Goal: Information Seeking & Learning: Learn about a topic

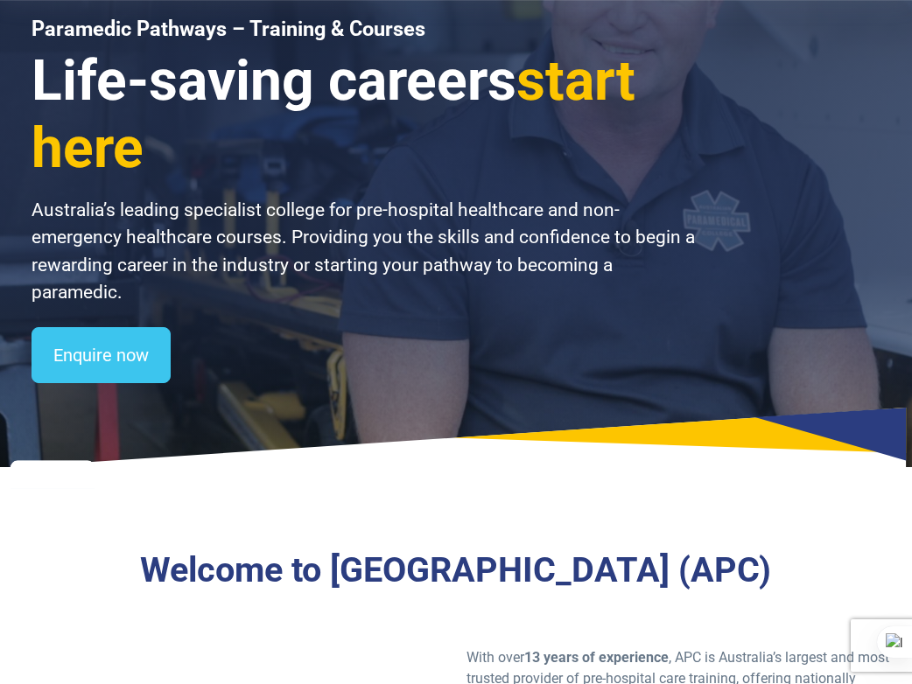
scroll to position [175, 0]
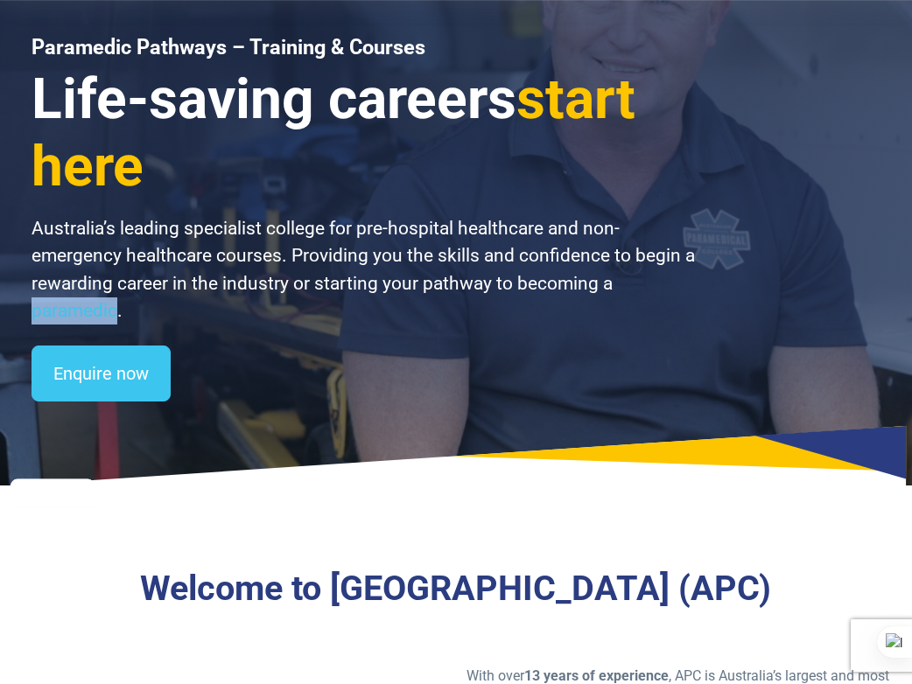
copy p "paramedic"
drag, startPoint x: 35, startPoint y: 311, endPoint x: 114, endPoint y: 323, distance: 79.7
click at [114, 323] on p "Australia’s leading specialist college for pre-hospital healthcare and non-emer…" at bounding box center [365, 269] width 668 height 109
drag, startPoint x: 108, startPoint y: 316, endPoint x: 71, endPoint y: 323, distance: 38.3
click at [71, 323] on p "Australia’s leading specialist college for pre-hospital healthcare and non-emer…" at bounding box center [365, 269] width 668 height 109
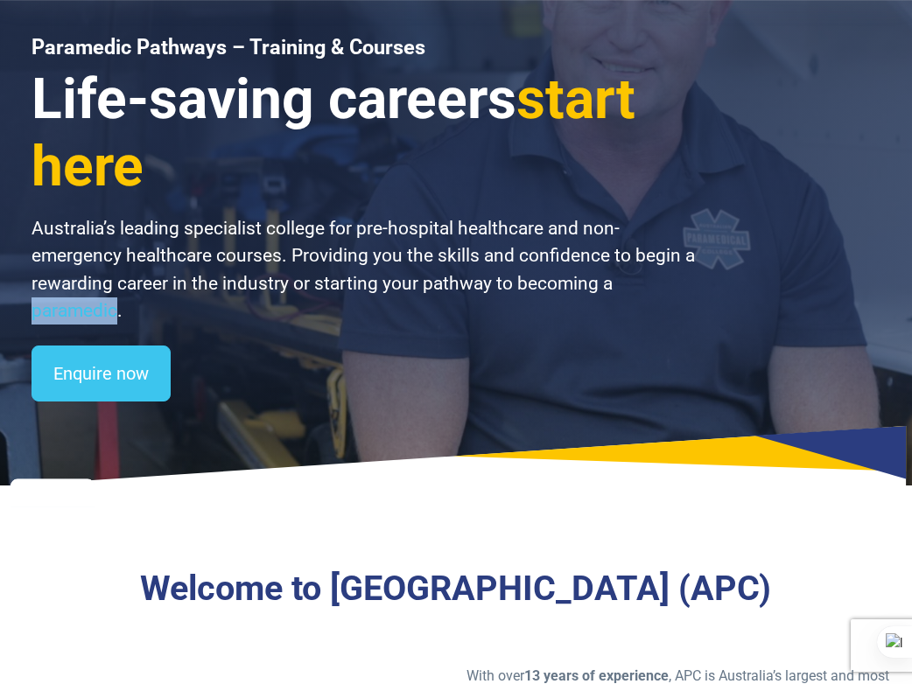
copy p "paramedic"
drag, startPoint x: 28, startPoint y: 310, endPoint x: 113, endPoint y: 318, distance: 85.3
click at [113, 318] on div "Paramedic Pathways – Training & Courses Life-saving careers start here Australi…" at bounding box center [456, 155] width 912 height 661
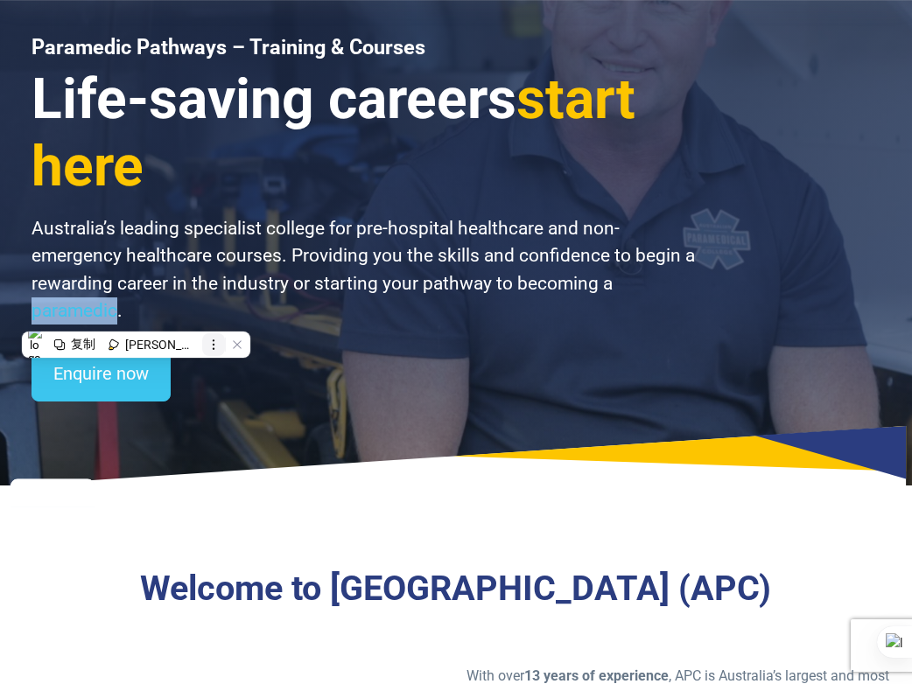
click at [207, 344] on icon at bounding box center [213, 345] width 12 height 12
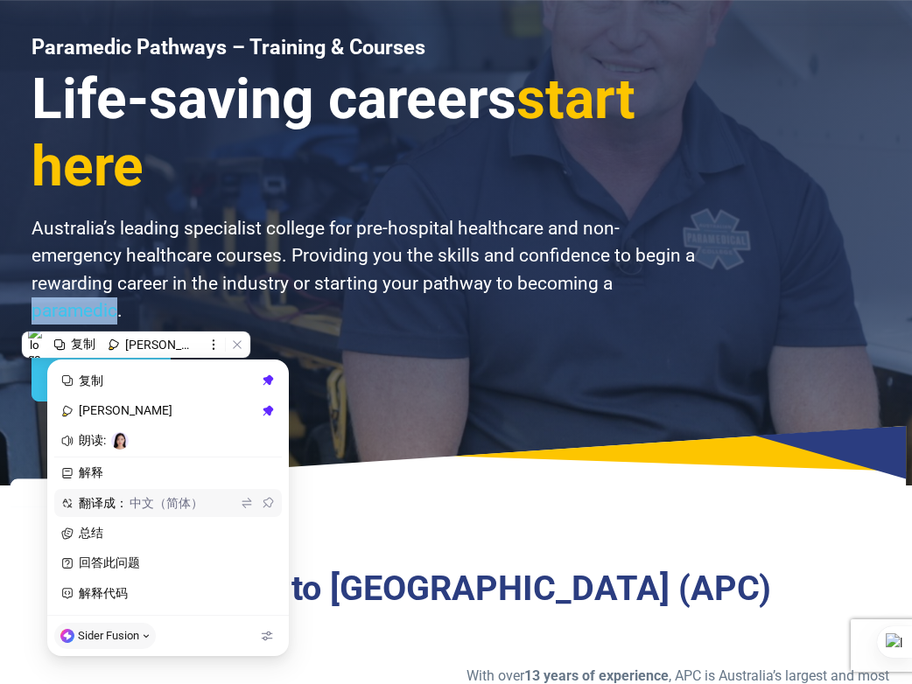
click at [90, 504] on span "翻译成： 中文（简体）" at bounding box center [157, 504] width 157 height 16
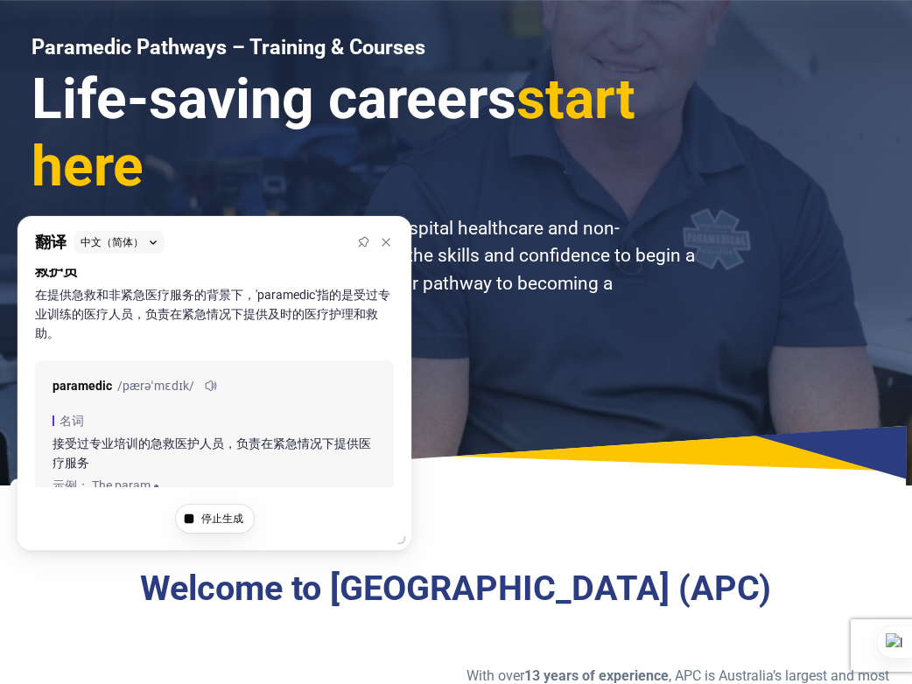
scroll to position [51, 0]
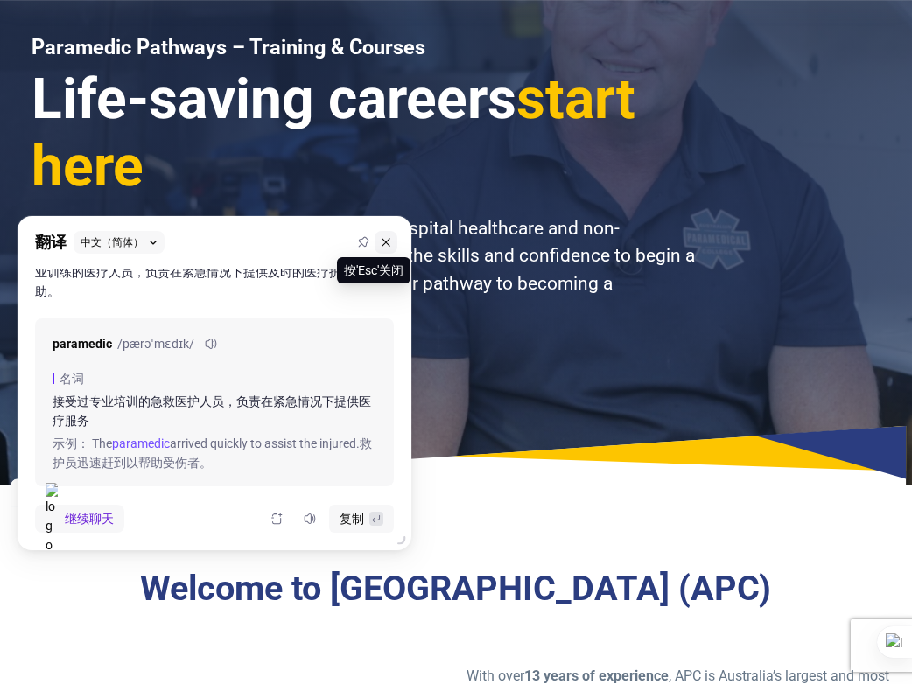
click at [387, 244] on icon at bounding box center [385, 242] width 8 height 8
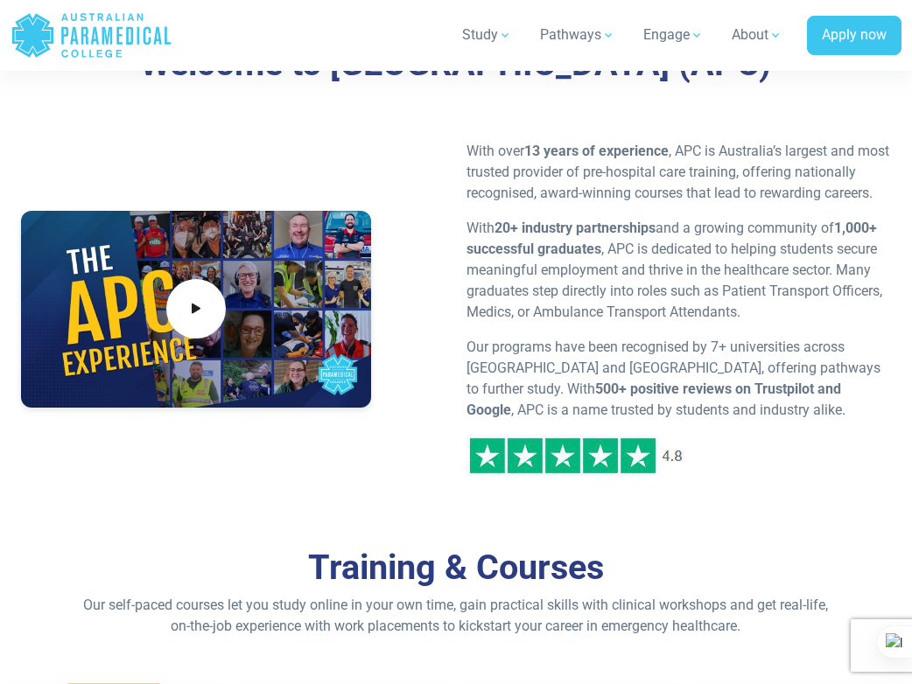
scroll to position [1137, 0]
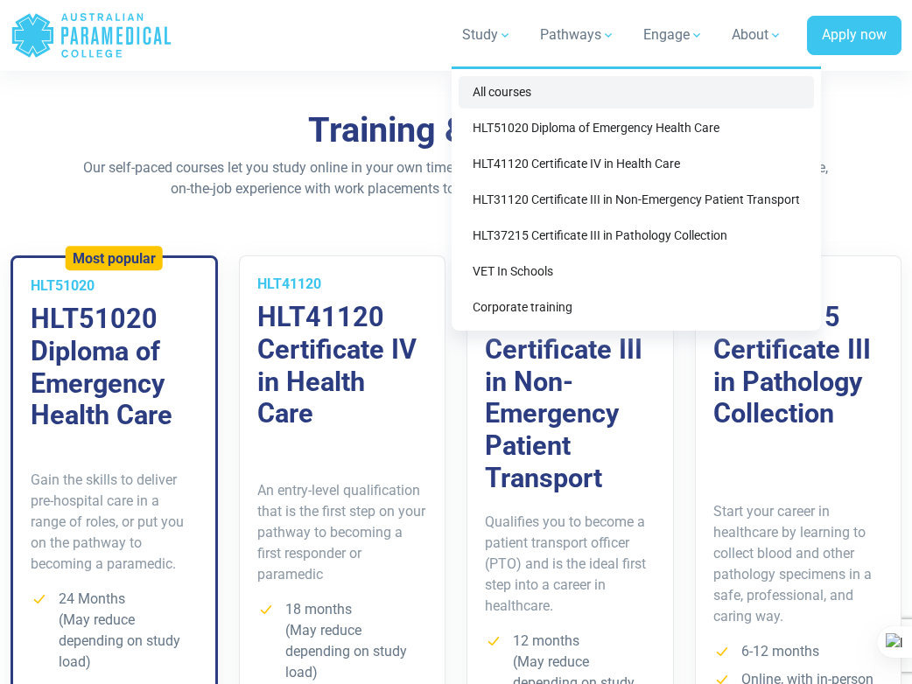
click at [530, 96] on link "All courses" at bounding box center [635, 92] width 355 height 32
